Goal: Information Seeking & Learning: Stay updated

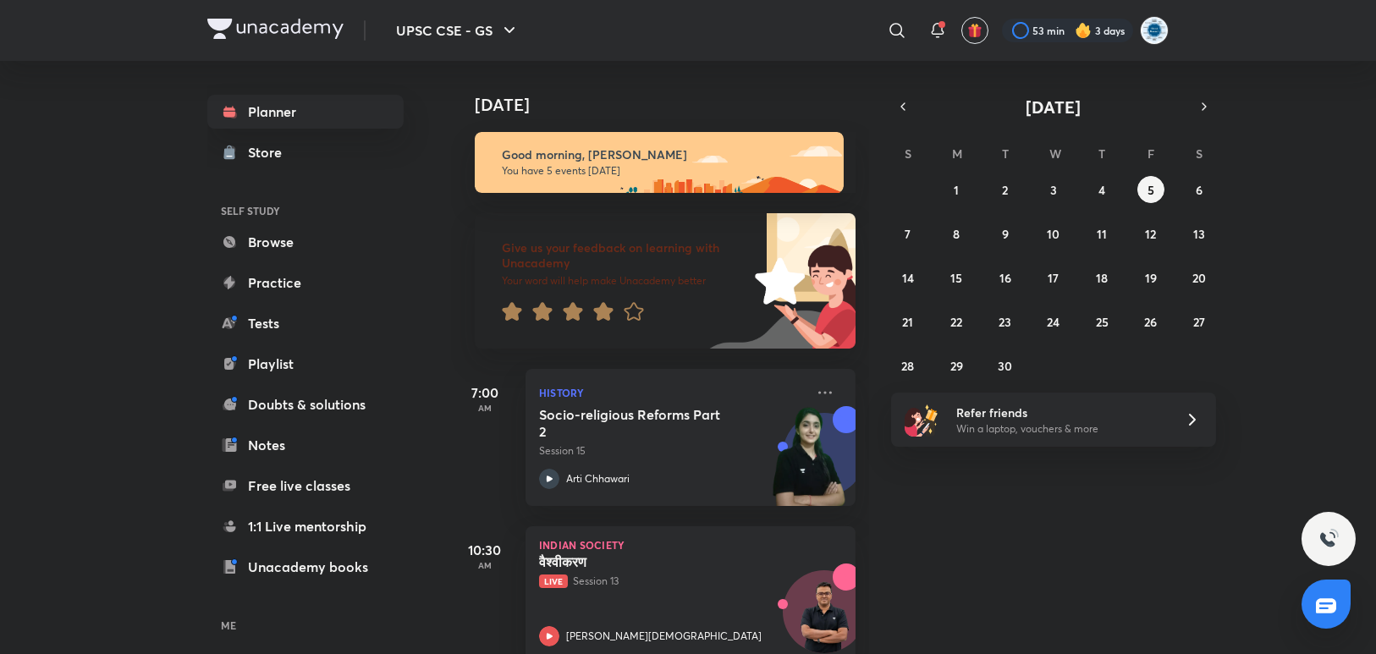
scroll to position [508, 0]
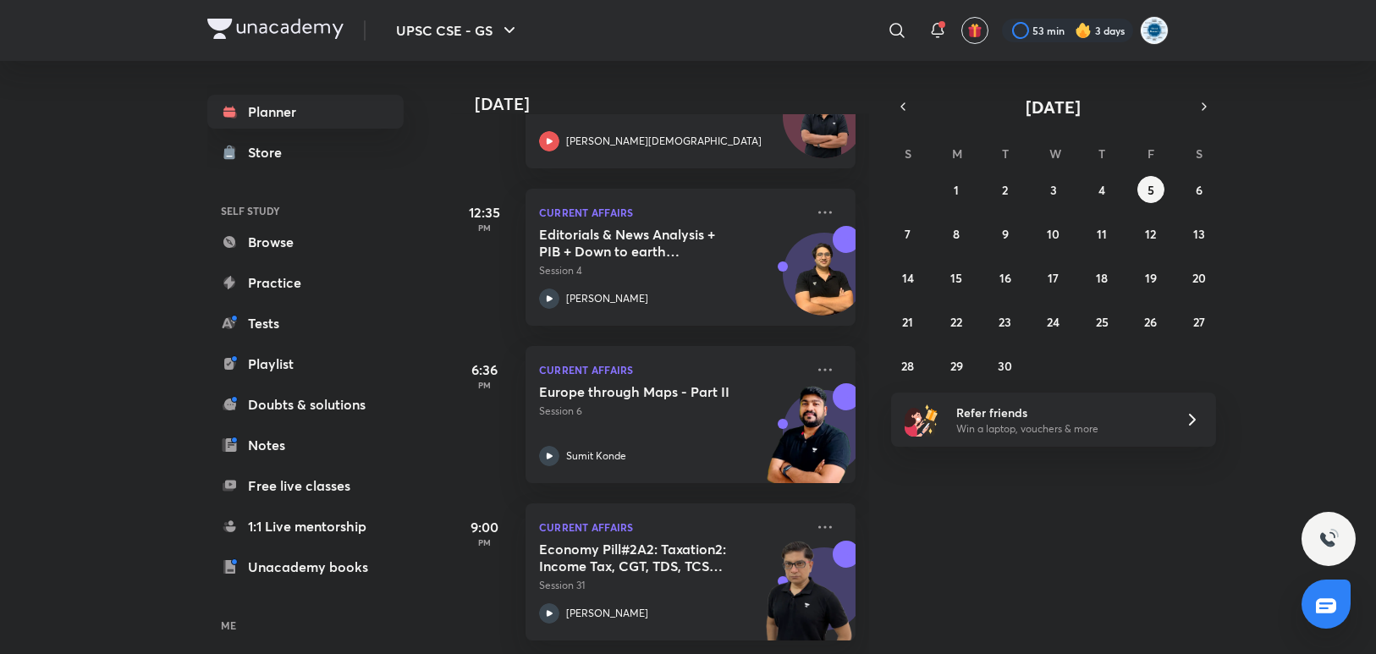
click at [872, 118] on div "[DATE] Good morning, [PERSON_NAME] You have 5 events [DATE] Give us your feedba…" at bounding box center [911, 357] width 921 height 593
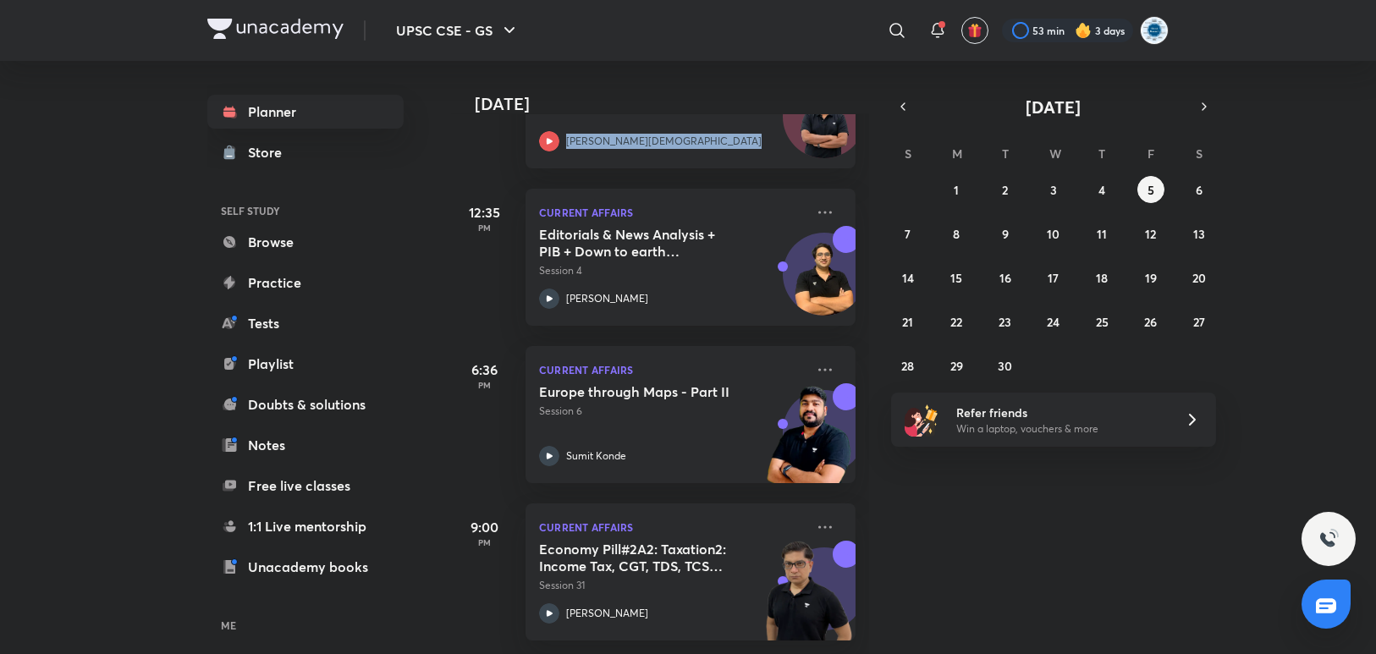
click at [872, 118] on div "[DATE] Good morning, [PERSON_NAME] You have 5 events [DATE] Give us your feedba…" at bounding box center [911, 357] width 921 height 593
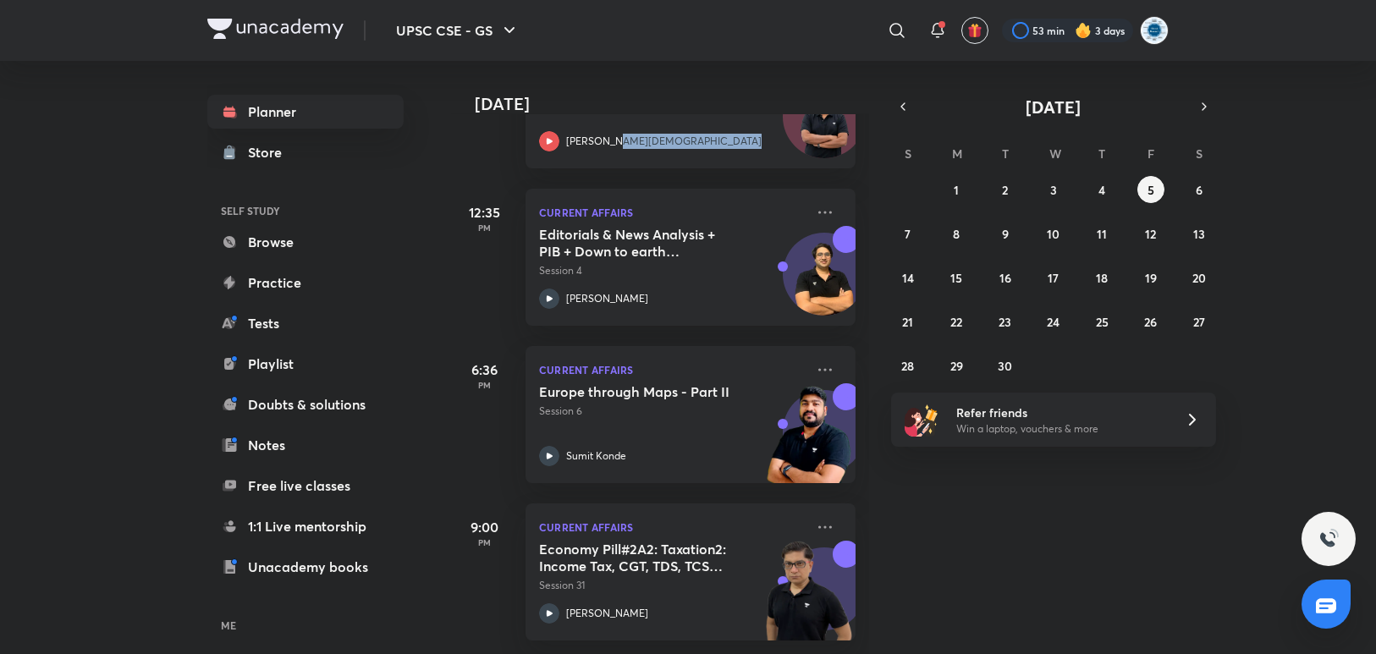
click at [872, 118] on div "[DATE] Good morning, [PERSON_NAME] You have 5 events [DATE] Give us your feedba…" at bounding box center [911, 357] width 921 height 593
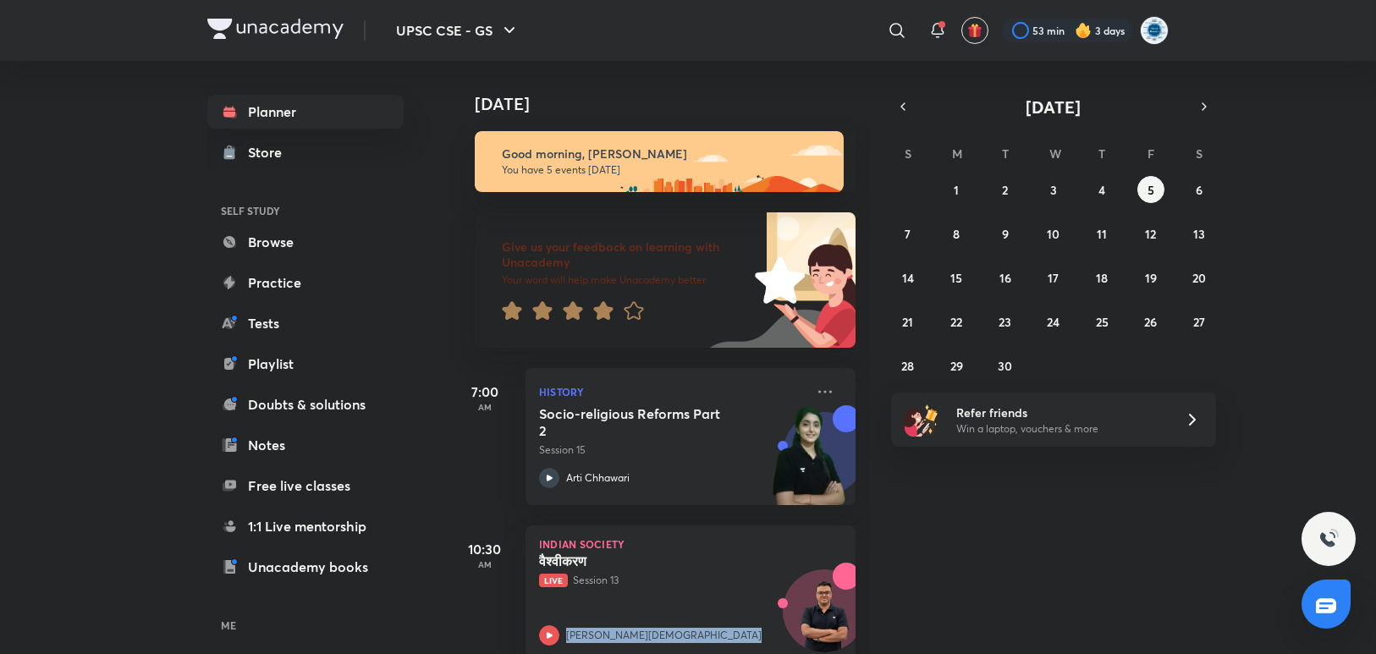
scroll to position [0, 0]
